Goal: Check status: Check status

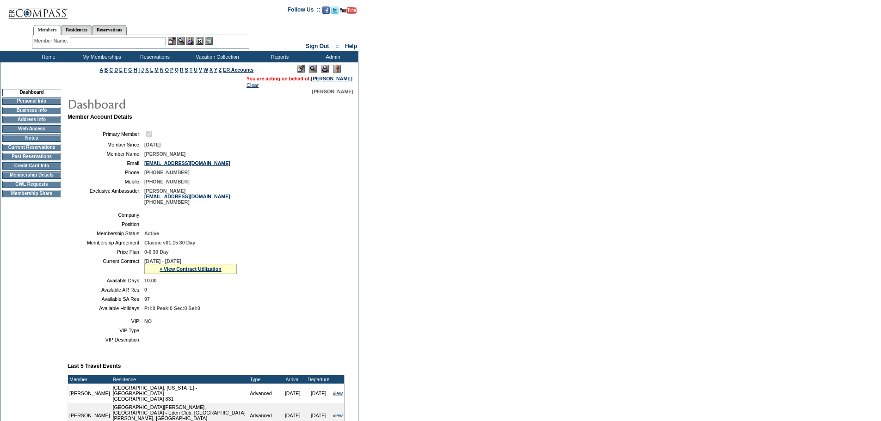
click at [322, 70] on img at bounding box center [325, 69] width 8 height 8
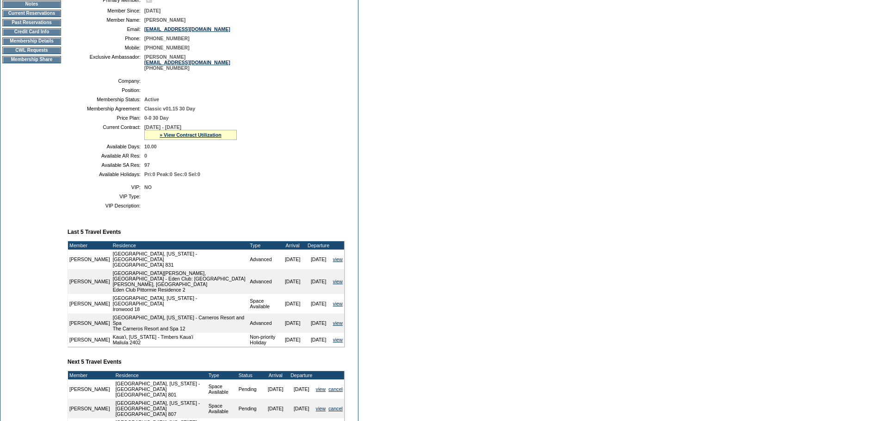
scroll to position [120, 0]
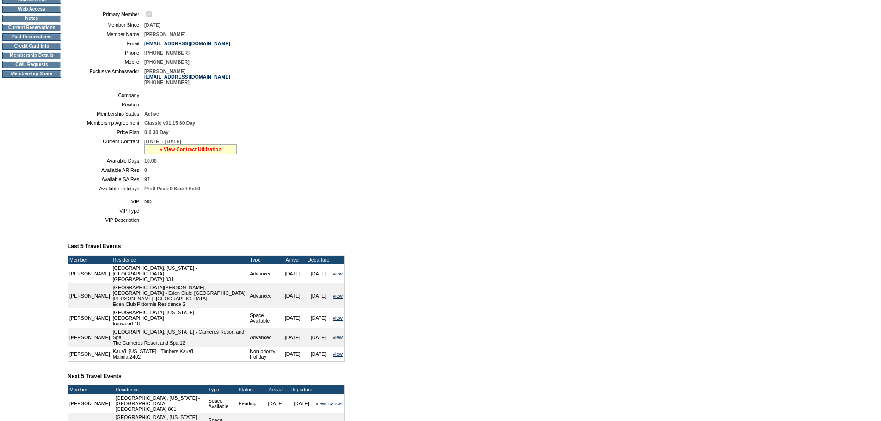
click at [194, 152] on link "» View Contract Utilization" at bounding box center [191, 150] width 62 height 6
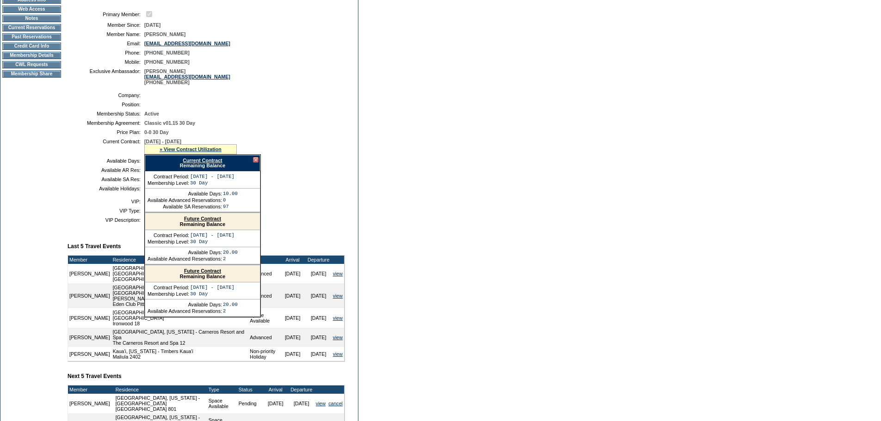
click at [214, 163] on link "Current Contract" at bounding box center [202, 161] width 39 height 6
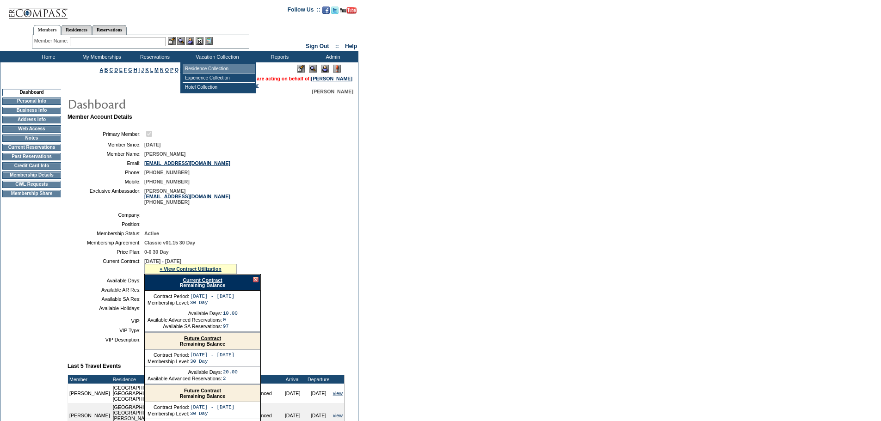
click at [209, 69] on td "Residence Collection" at bounding box center [219, 68] width 73 height 9
